Goal: Task Accomplishment & Management: Manage account settings

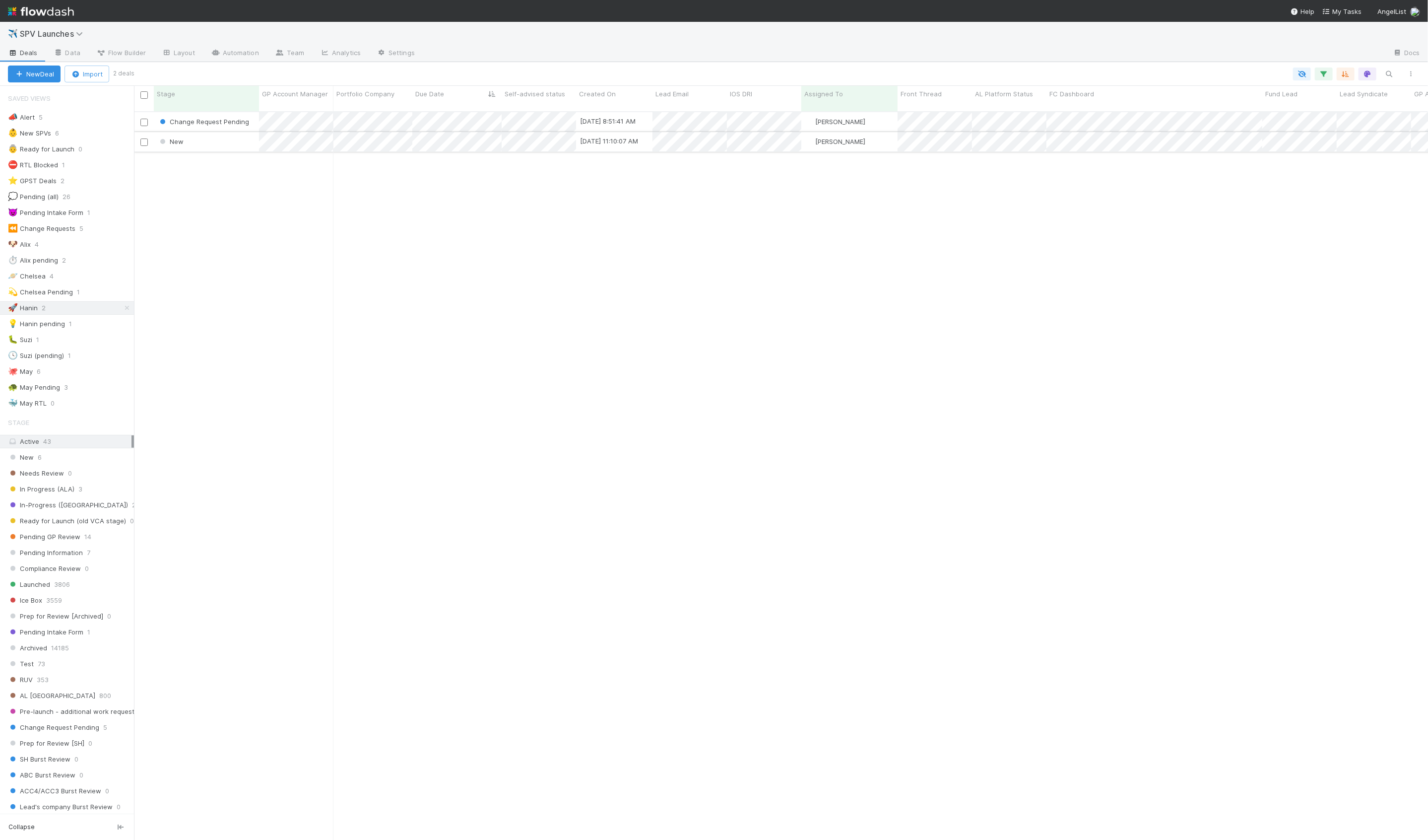
scroll to position [737, 1294]
click at [239, 135] on div "New" at bounding box center [206, 142] width 105 height 20
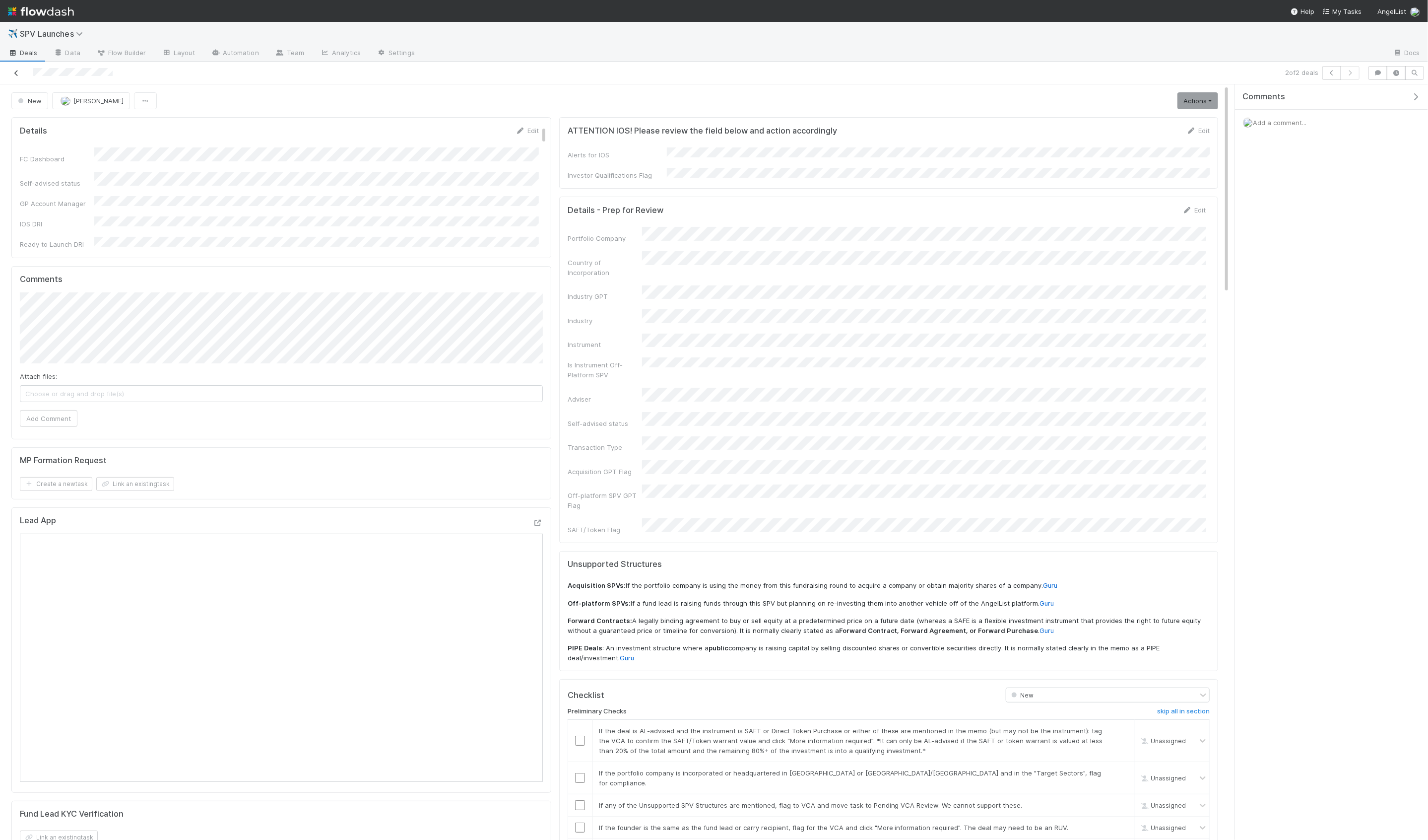
click at [13, 74] on icon at bounding box center [16, 73] width 10 height 7
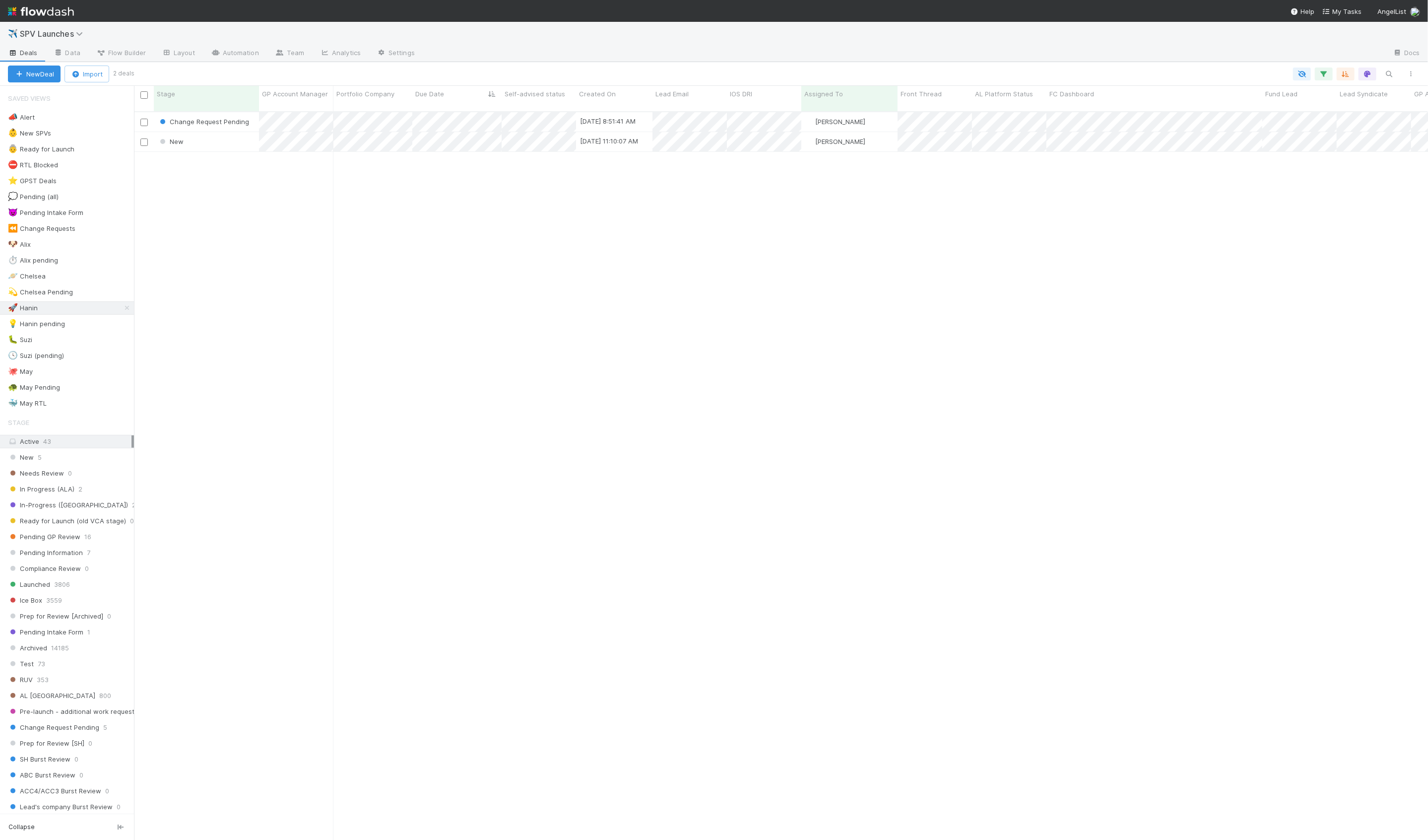
scroll to position [737, 1294]
click at [99, 164] on div "⛔ RTL Blocked 1" at bounding box center [71, 165] width 126 height 12
click at [242, 120] on div "RTL Blocked" at bounding box center [206, 122] width 105 height 20
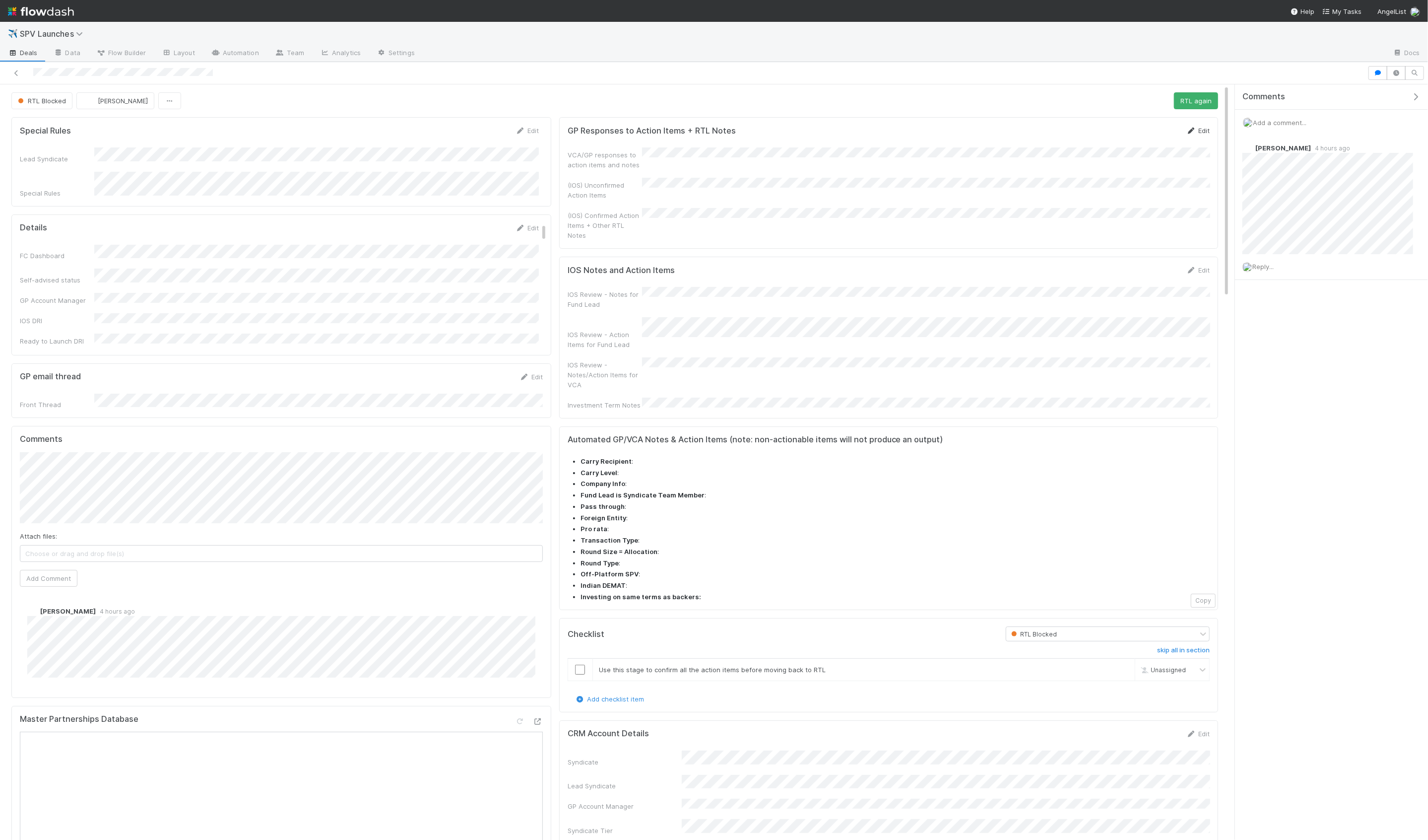
click at [1200, 130] on link "Edit" at bounding box center [1198, 131] width 24 height 8
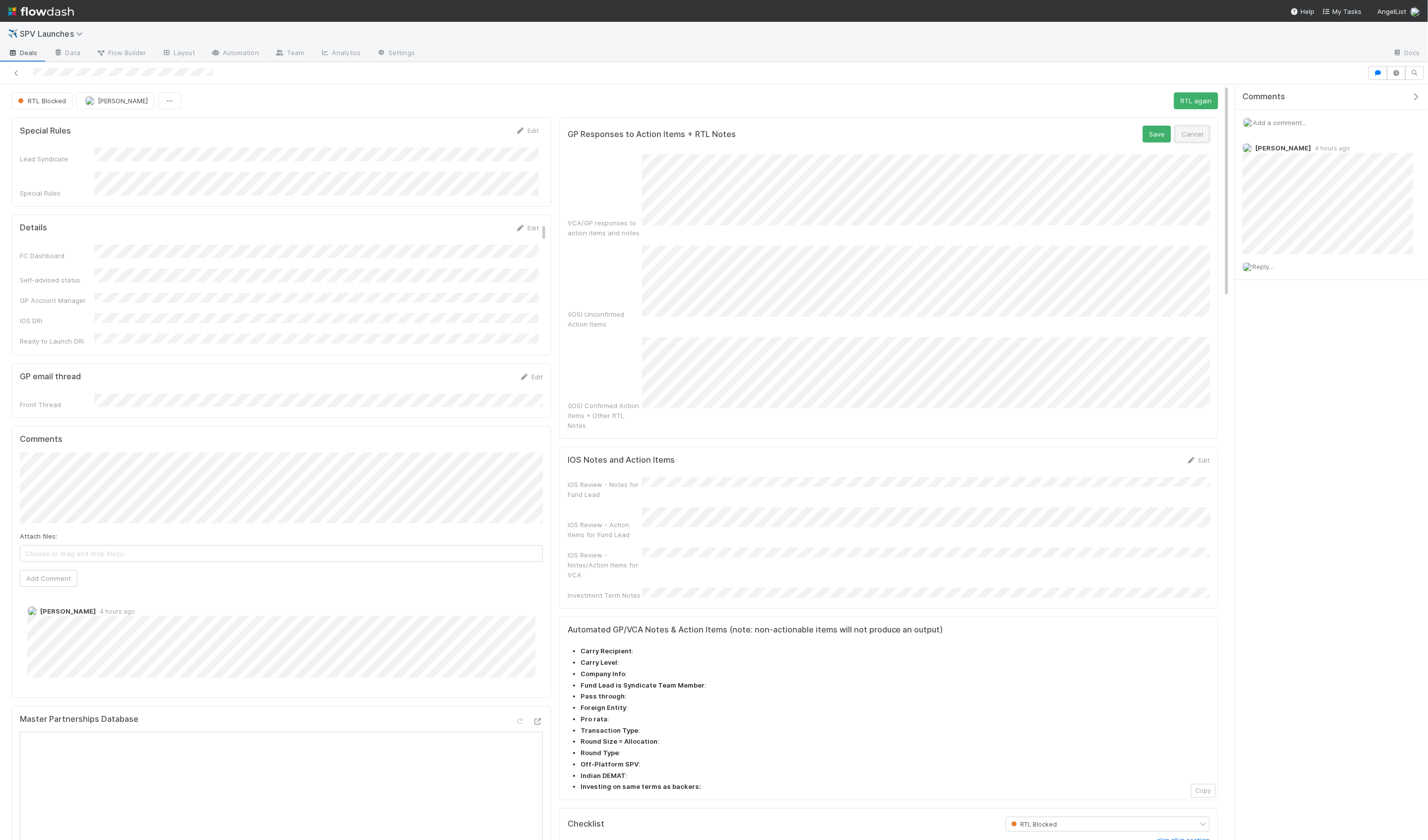
click at [1204, 138] on button "Cancel" at bounding box center [1193, 134] width 35 height 17
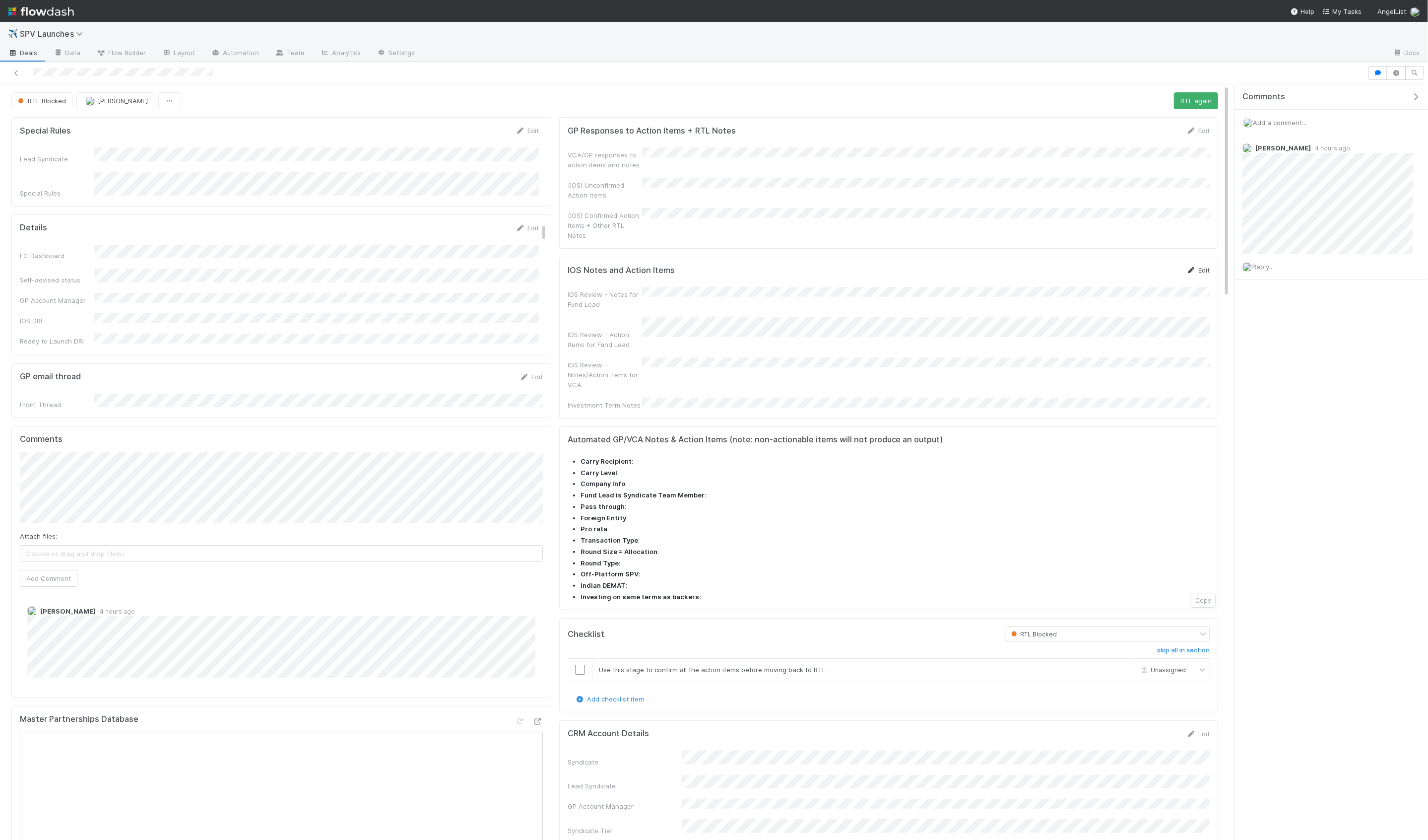
click at [1201, 266] on link "Edit" at bounding box center [1198, 270] width 24 height 8
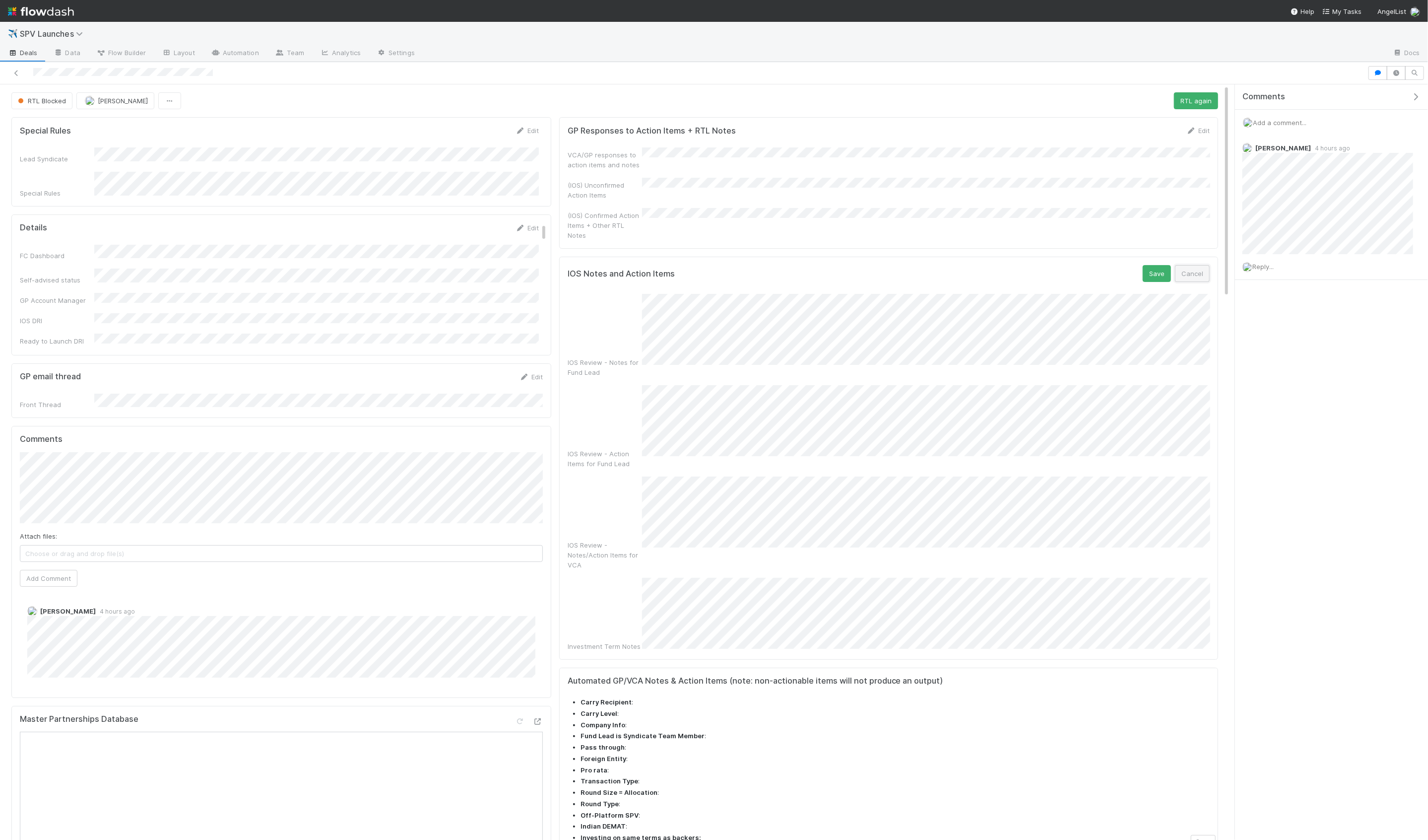
click at [1198, 267] on button "Cancel" at bounding box center [1193, 273] width 35 height 17
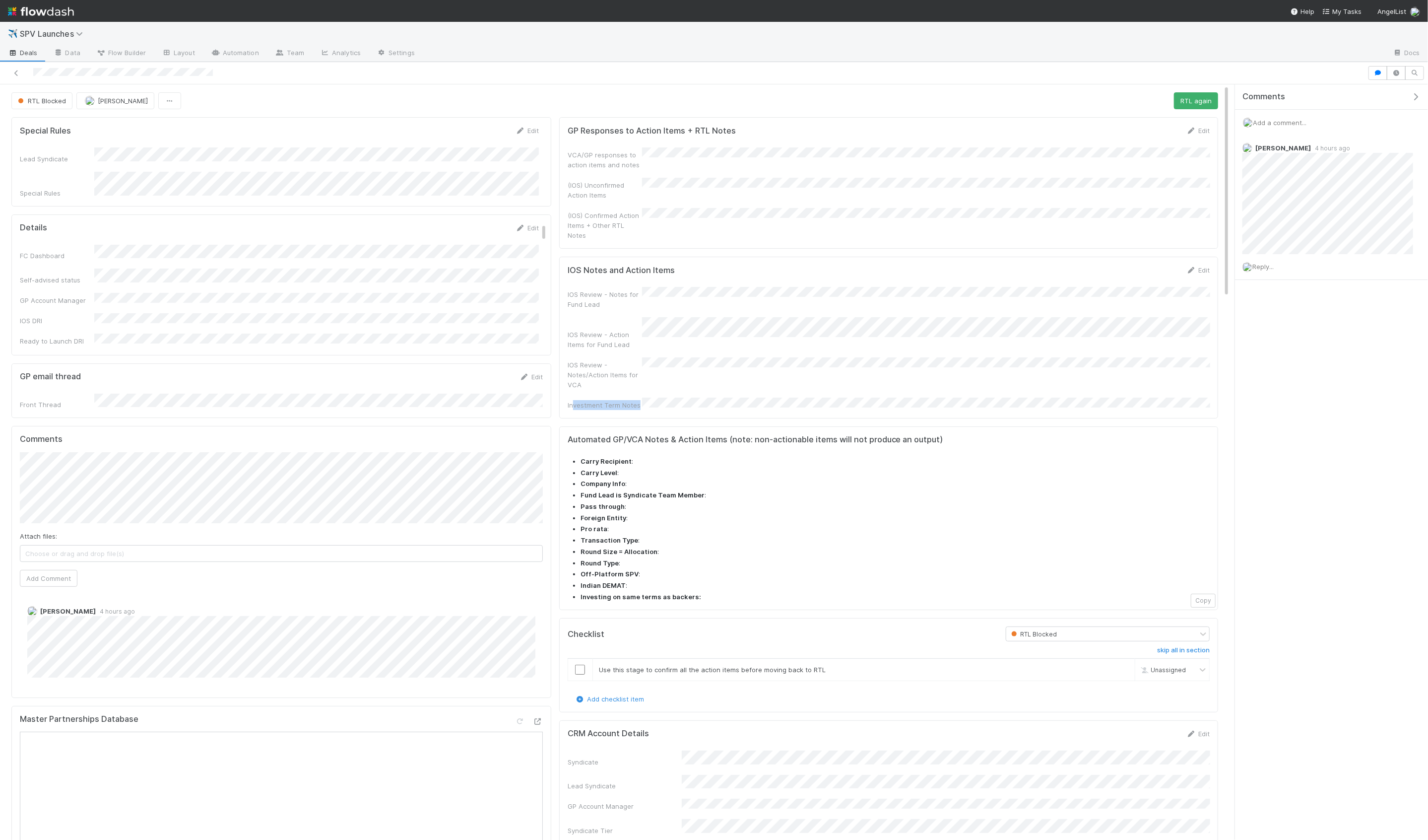
drag, startPoint x: 572, startPoint y: 376, endPoint x: 639, endPoint y: 375, distance: 67.0
click at [639, 400] on div "Investment Term Notes" at bounding box center [605, 404] width 74 height 10
click at [590, 233] on div "GP Responses to Action Items + RTL Notes Edit VCA/GP responses to action items …" at bounding box center [889, 182] width 659 height 131
click at [17, 74] on icon at bounding box center [16, 73] width 10 height 7
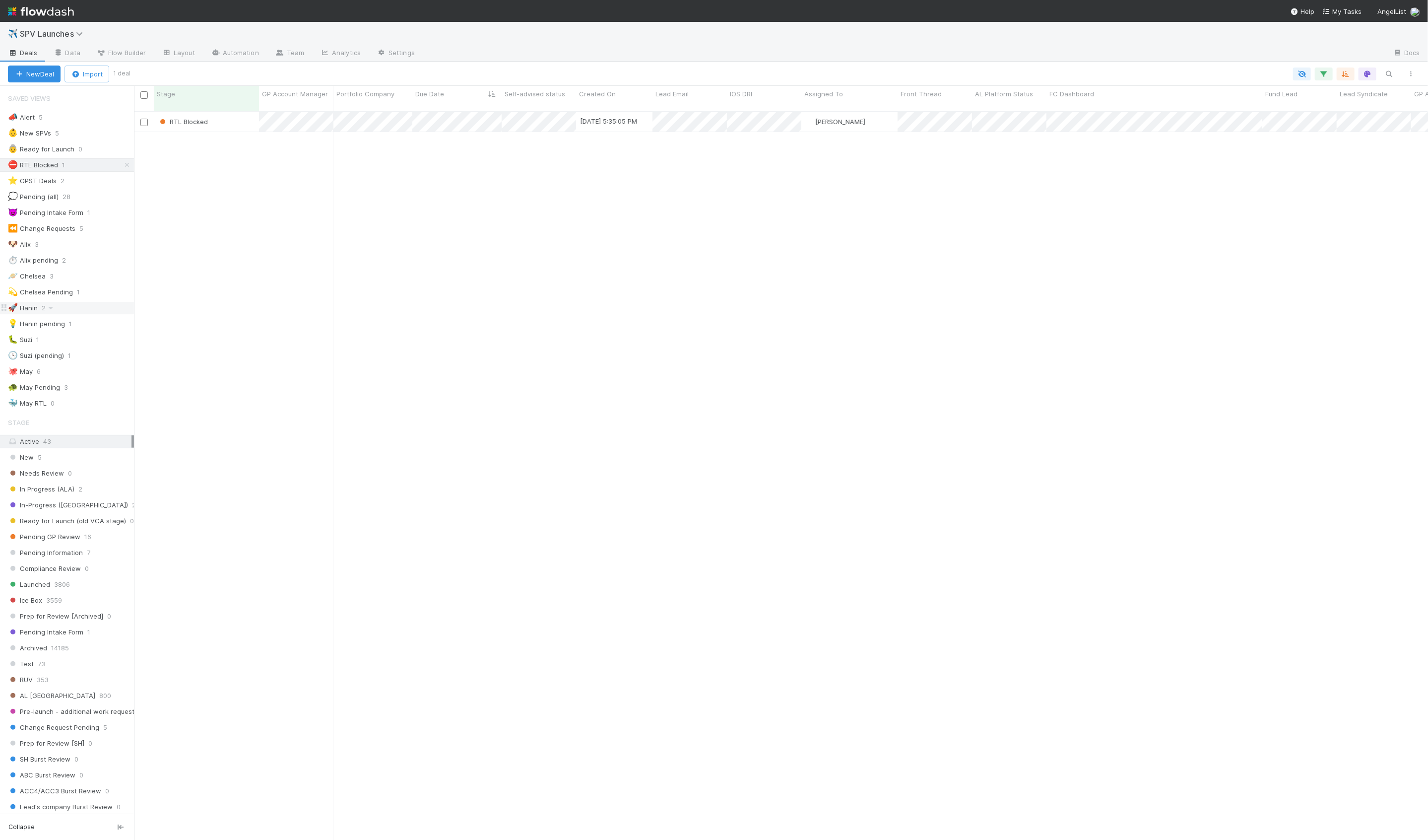
click at [92, 304] on div "🚀 Hanin 2" at bounding box center [71, 308] width 126 height 12
